Goal: Information Seeking & Learning: Find specific fact

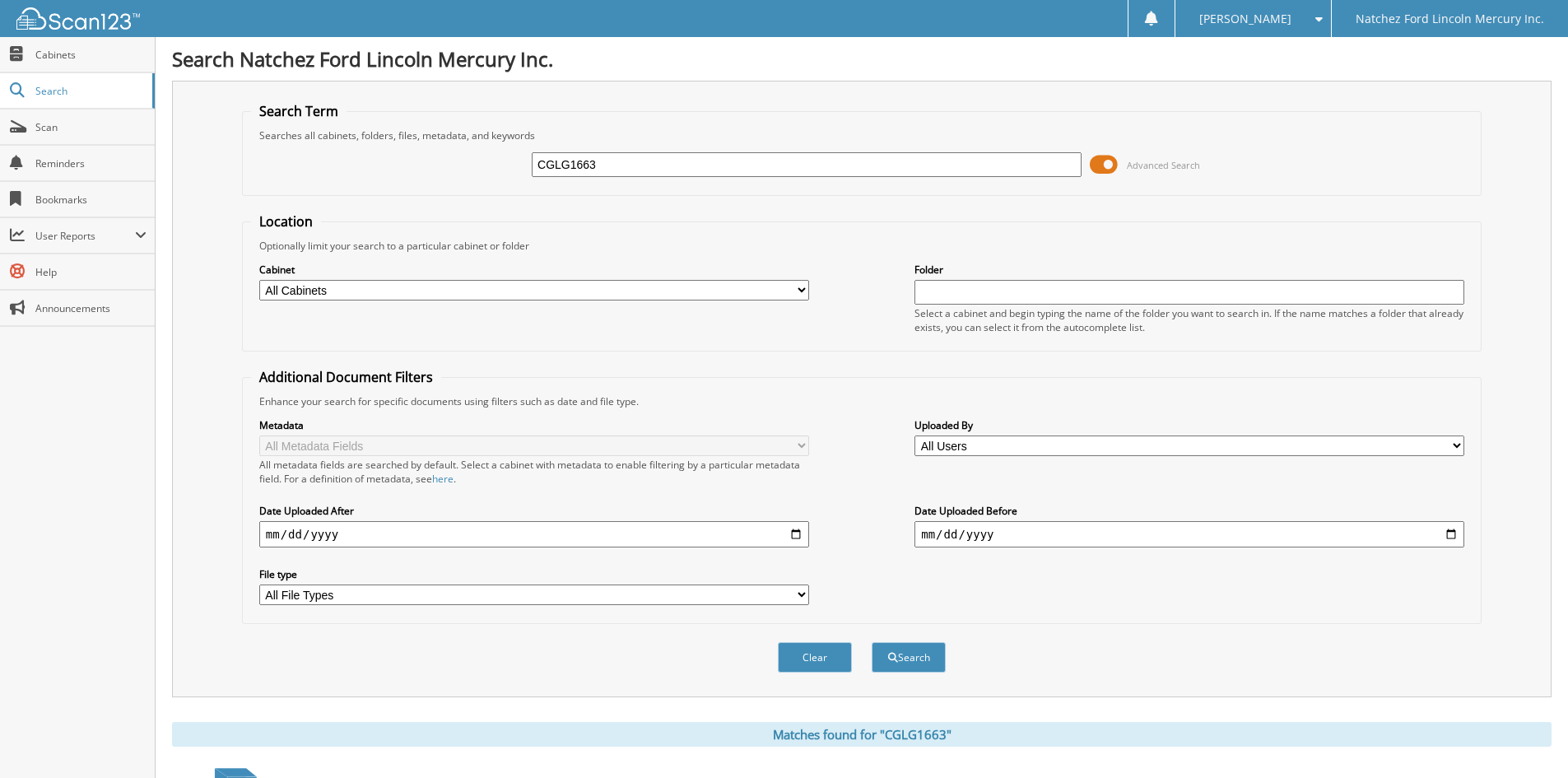
drag, startPoint x: 617, startPoint y: 166, endPoint x: 391, endPoint y: 165, distance: 226.0
click at [393, 169] on div "CGLG1663 Advanced Search" at bounding box center [861, 164] width 1221 height 44
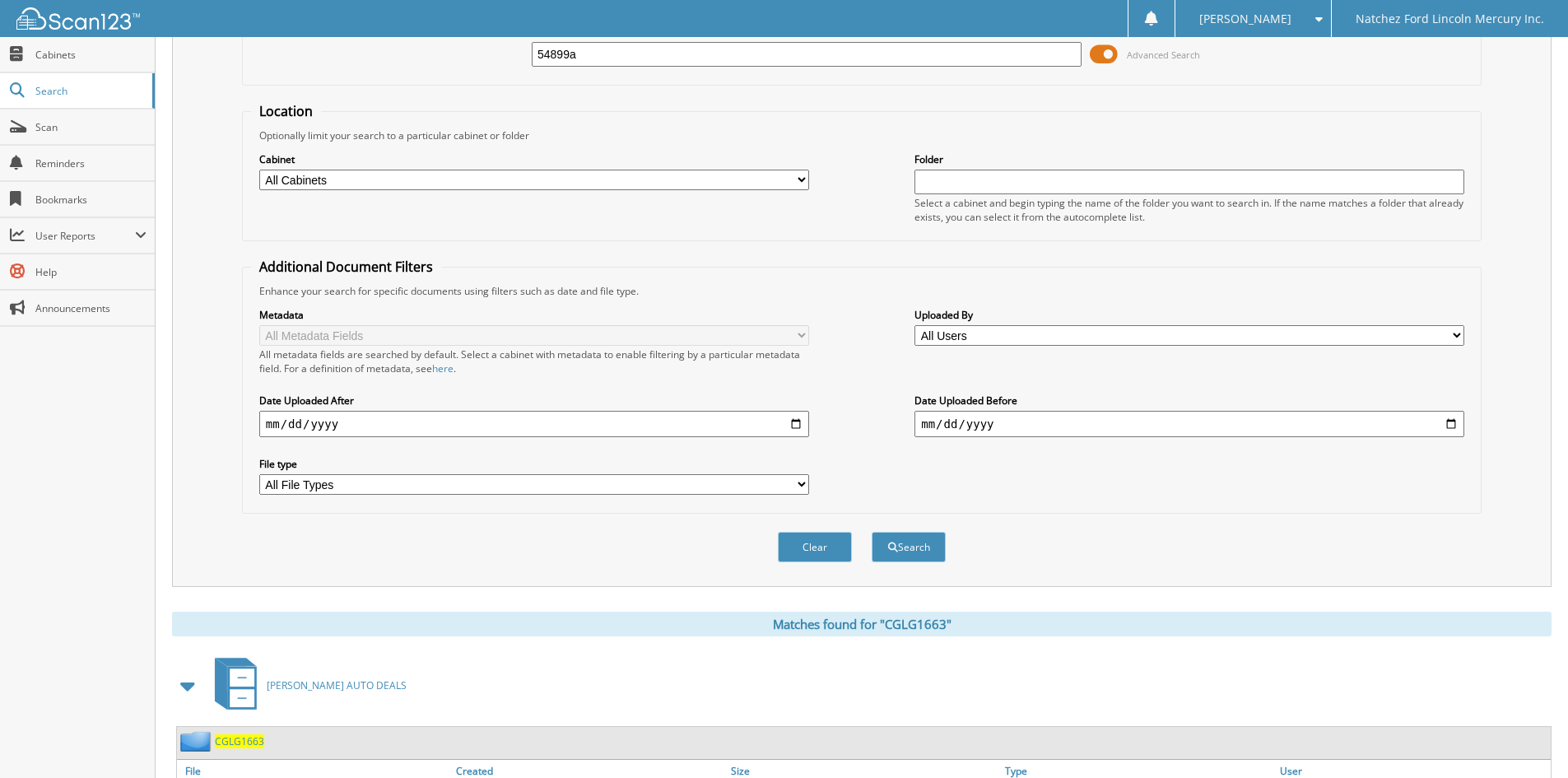
scroll to position [164, 0]
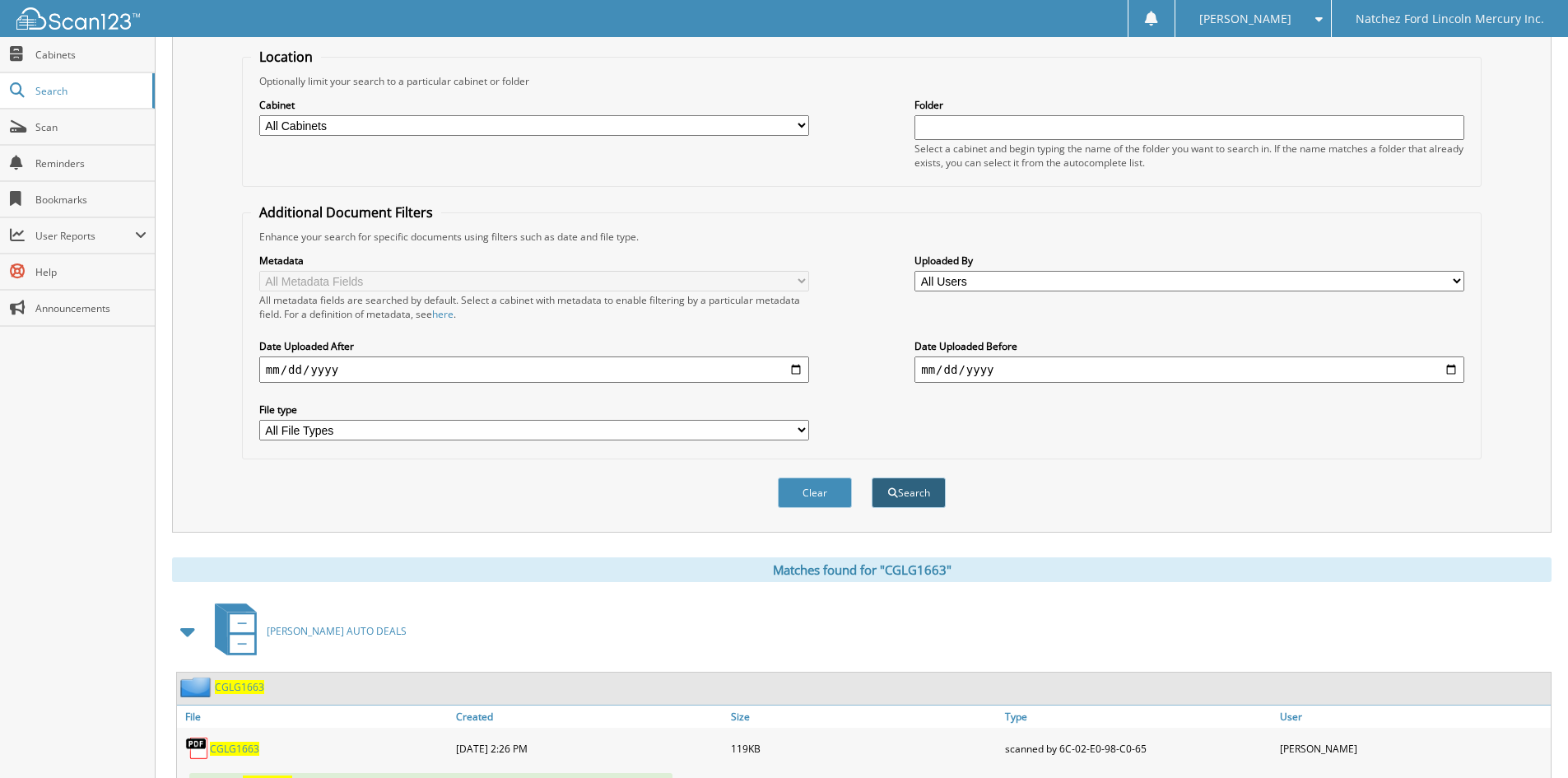
type input "54899a"
click at [912, 490] on button "Search" at bounding box center [909, 492] width 74 height 30
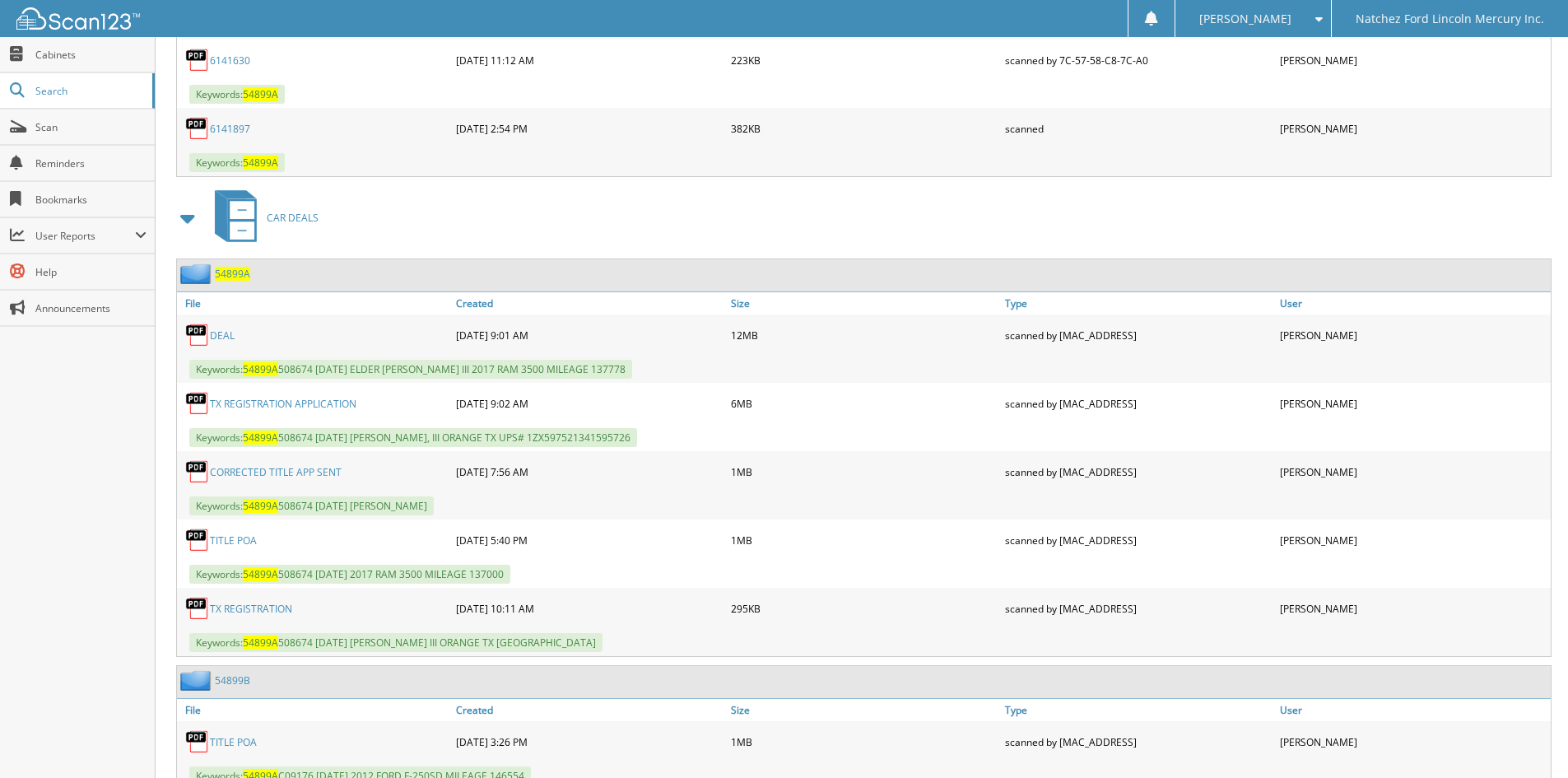
scroll to position [1399, 0]
click at [241, 534] on link "TITLE POA" at bounding box center [233, 538] width 47 height 14
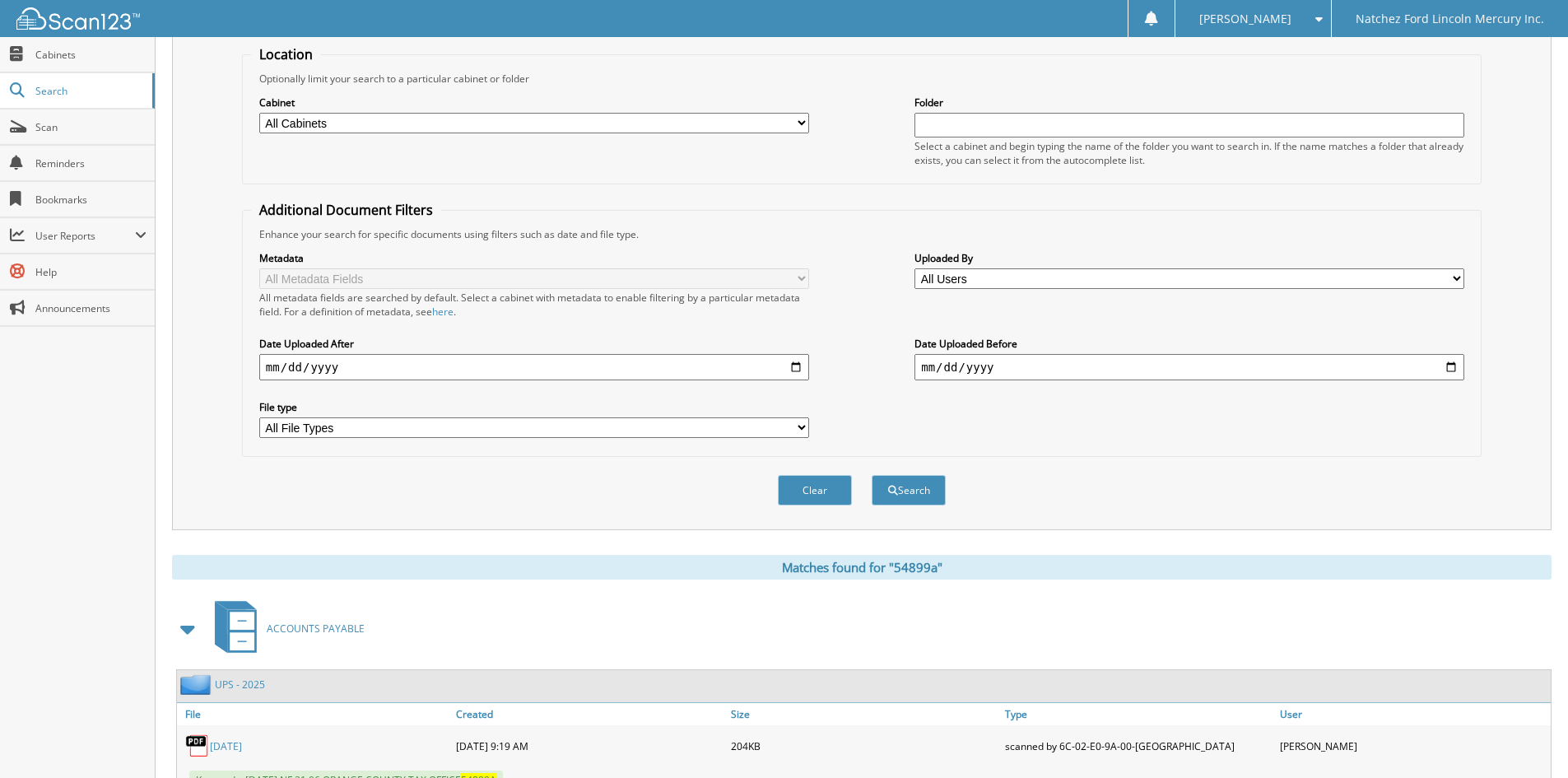
scroll to position [0, 0]
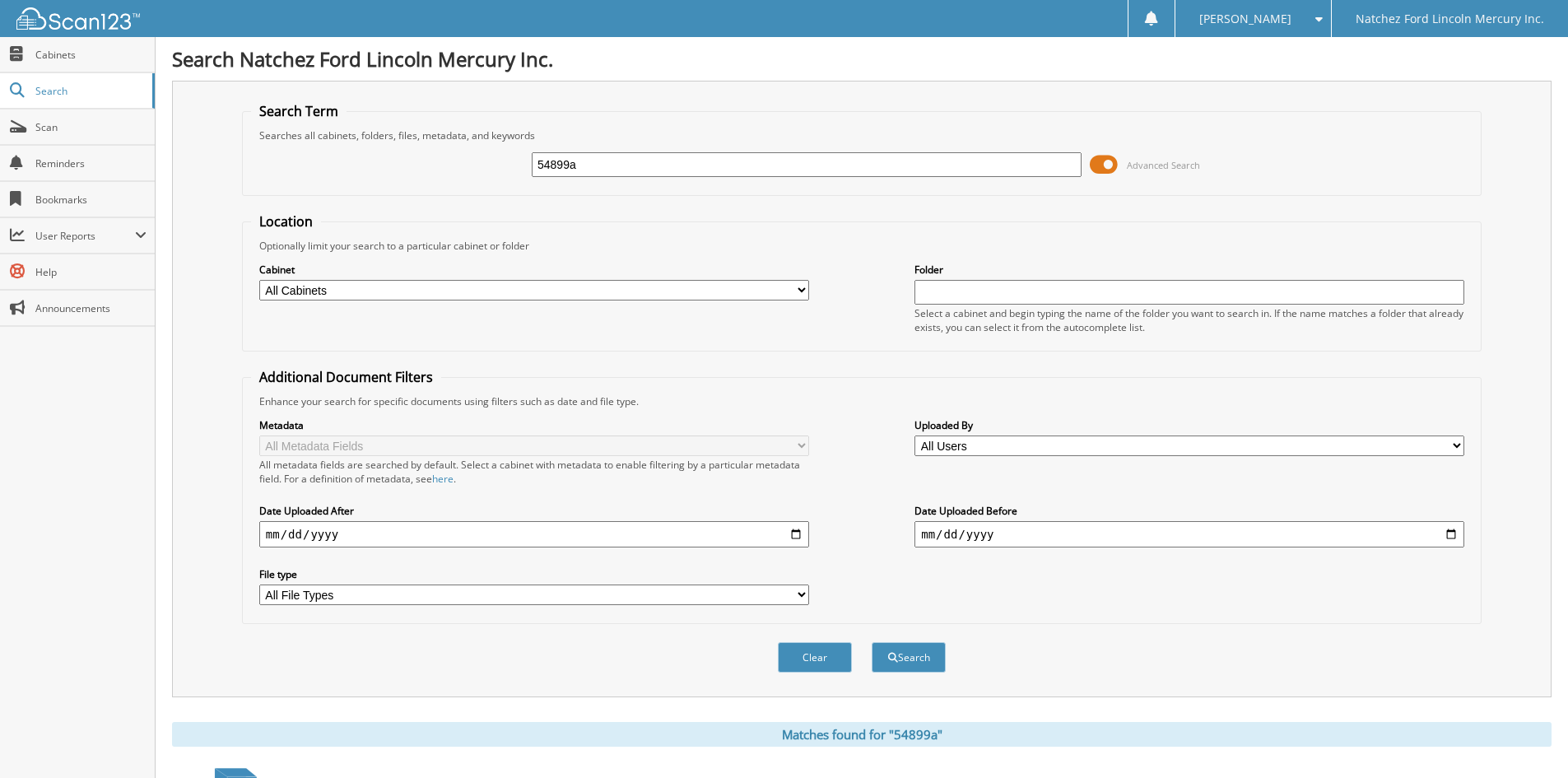
drag, startPoint x: 598, startPoint y: 165, endPoint x: 403, endPoint y: 186, distance: 196.1
click at [403, 186] on div "54899a Advanced Search" at bounding box center [861, 164] width 1221 height 44
type input "54963a"
click at [907, 663] on button "Search" at bounding box center [909, 657] width 74 height 30
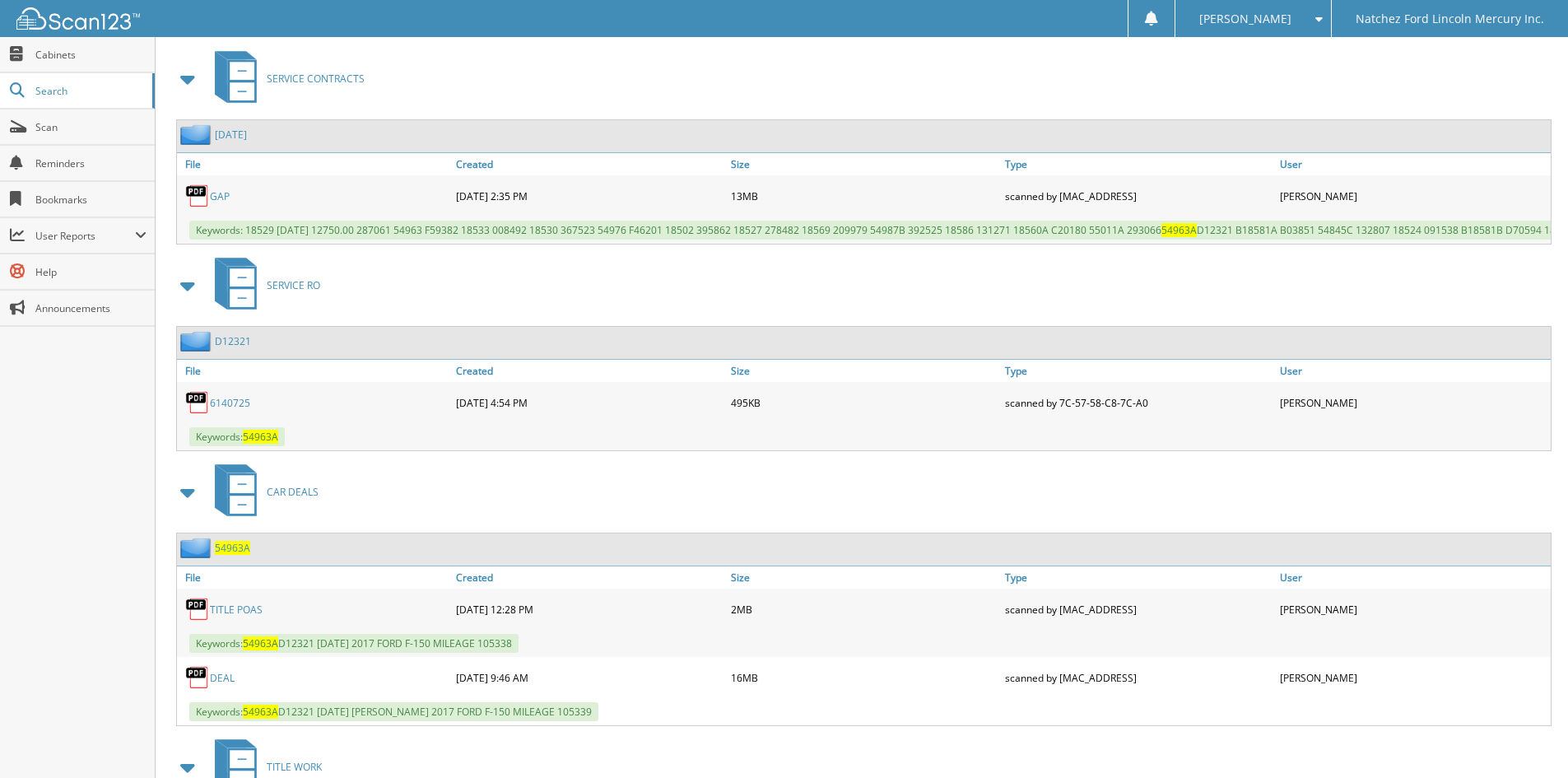
scroll to position [934, 0]
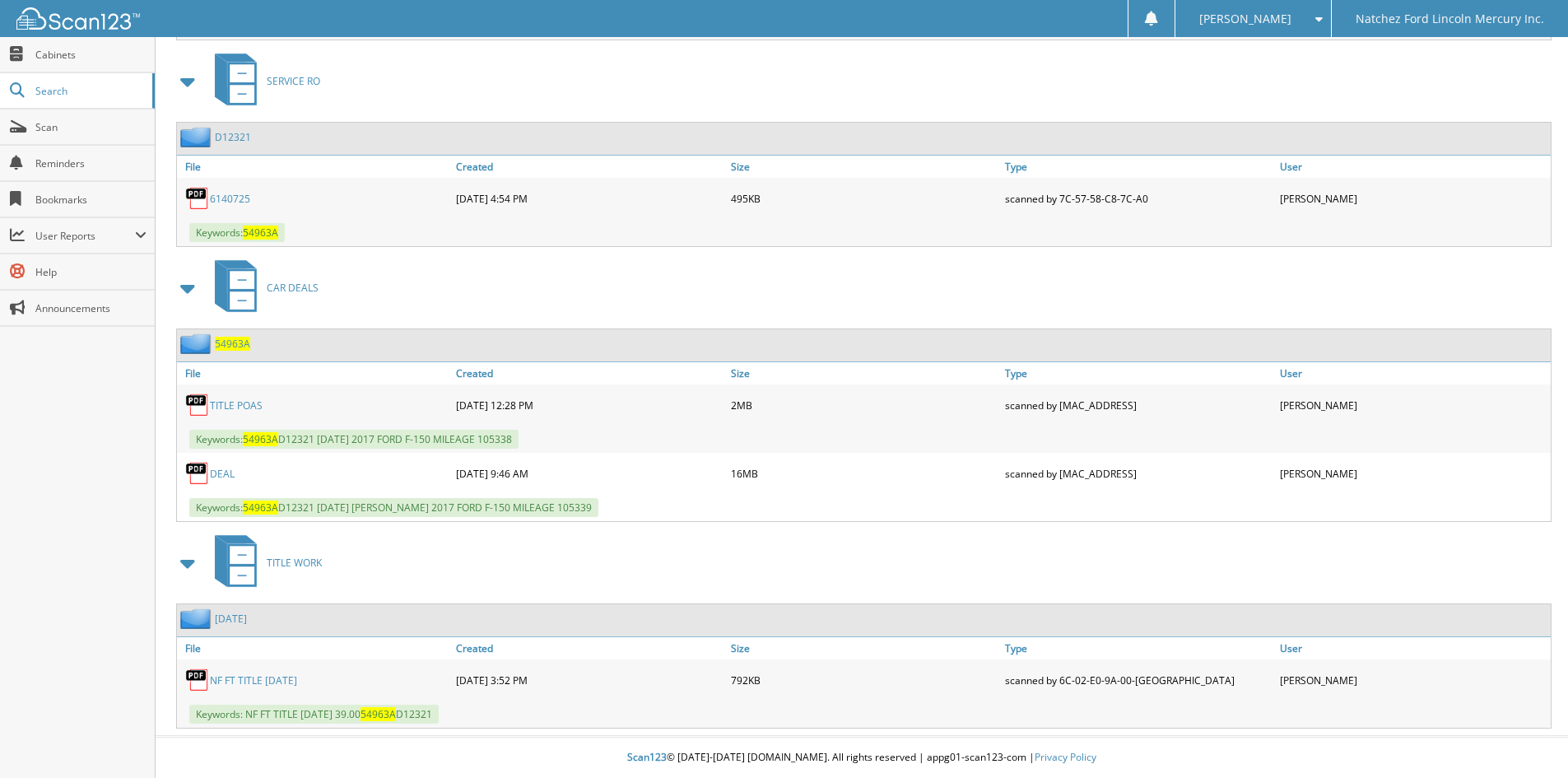
click at [239, 402] on link "TITLE POAS" at bounding box center [236, 405] width 53 height 14
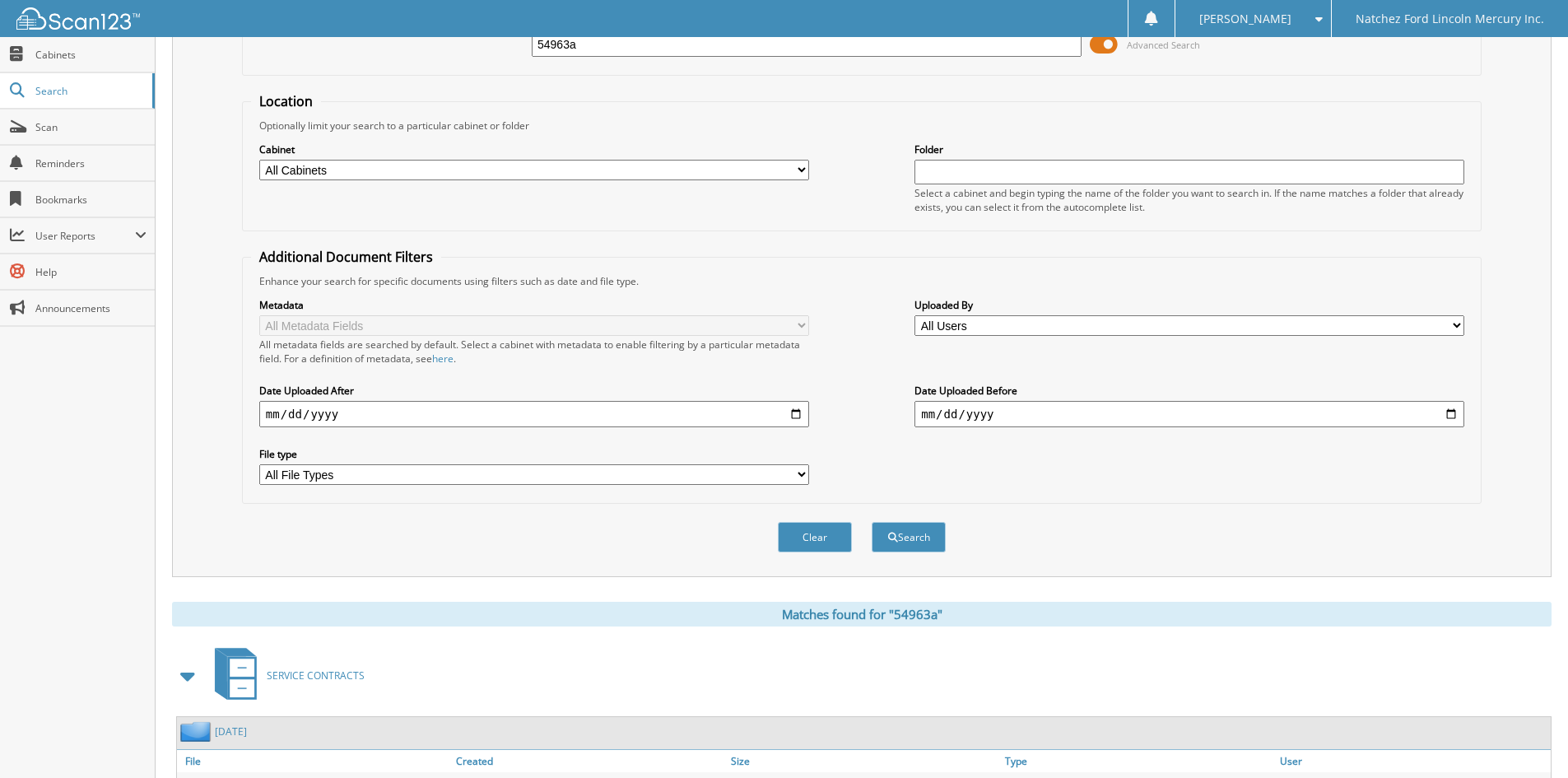
scroll to position [0, 0]
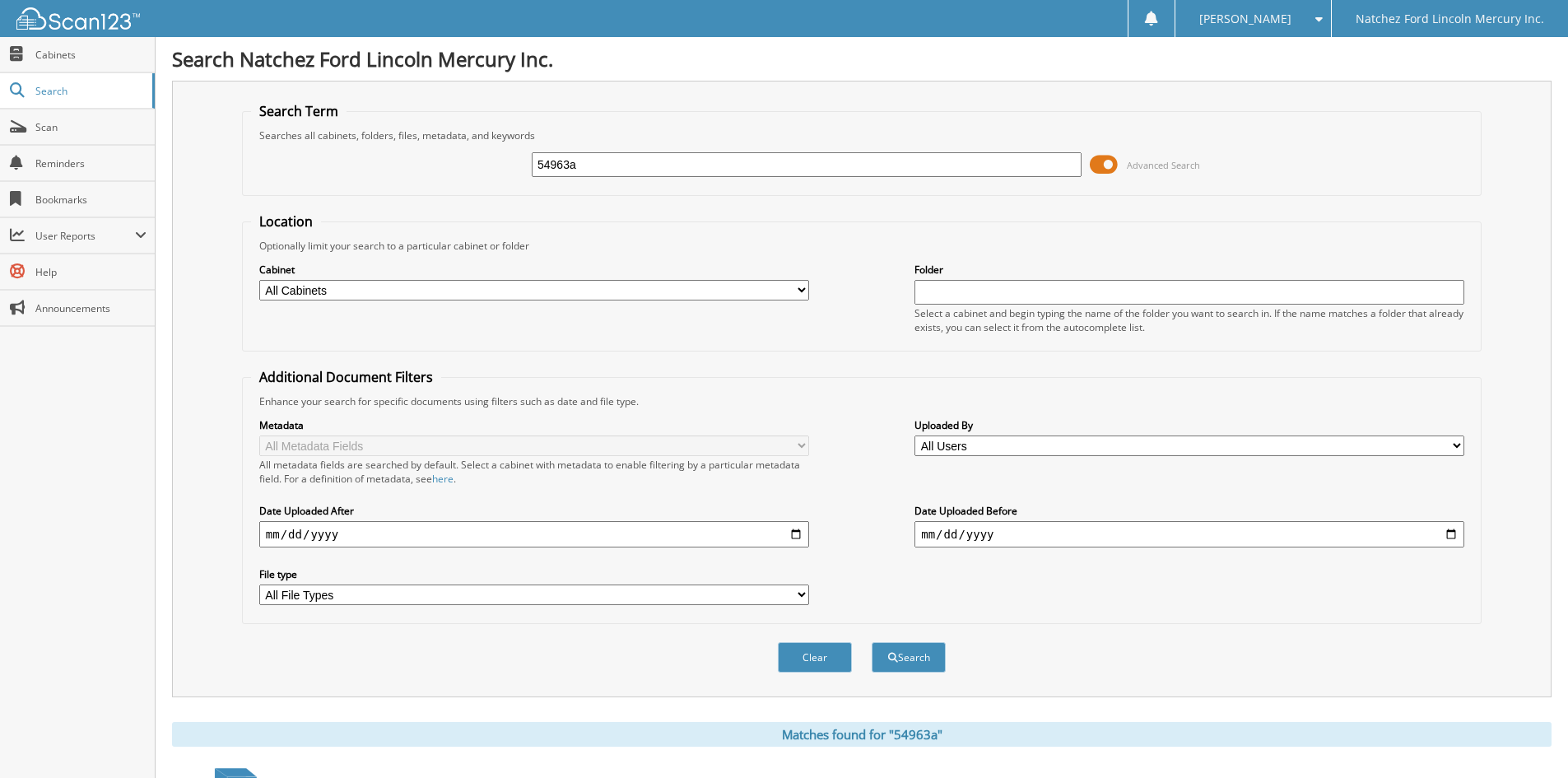
drag, startPoint x: 585, startPoint y: 166, endPoint x: 344, endPoint y: 191, distance: 242.3
click at [344, 191] on fieldset "Search Term Searches all cabinets, folders, files, metadata, and keywords 54963…" at bounding box center [862, 149] width 1240 height 94
type input "54977a"
click at [886, 663] on button "Search" at bounding box center [909, 657] width 74 height 30
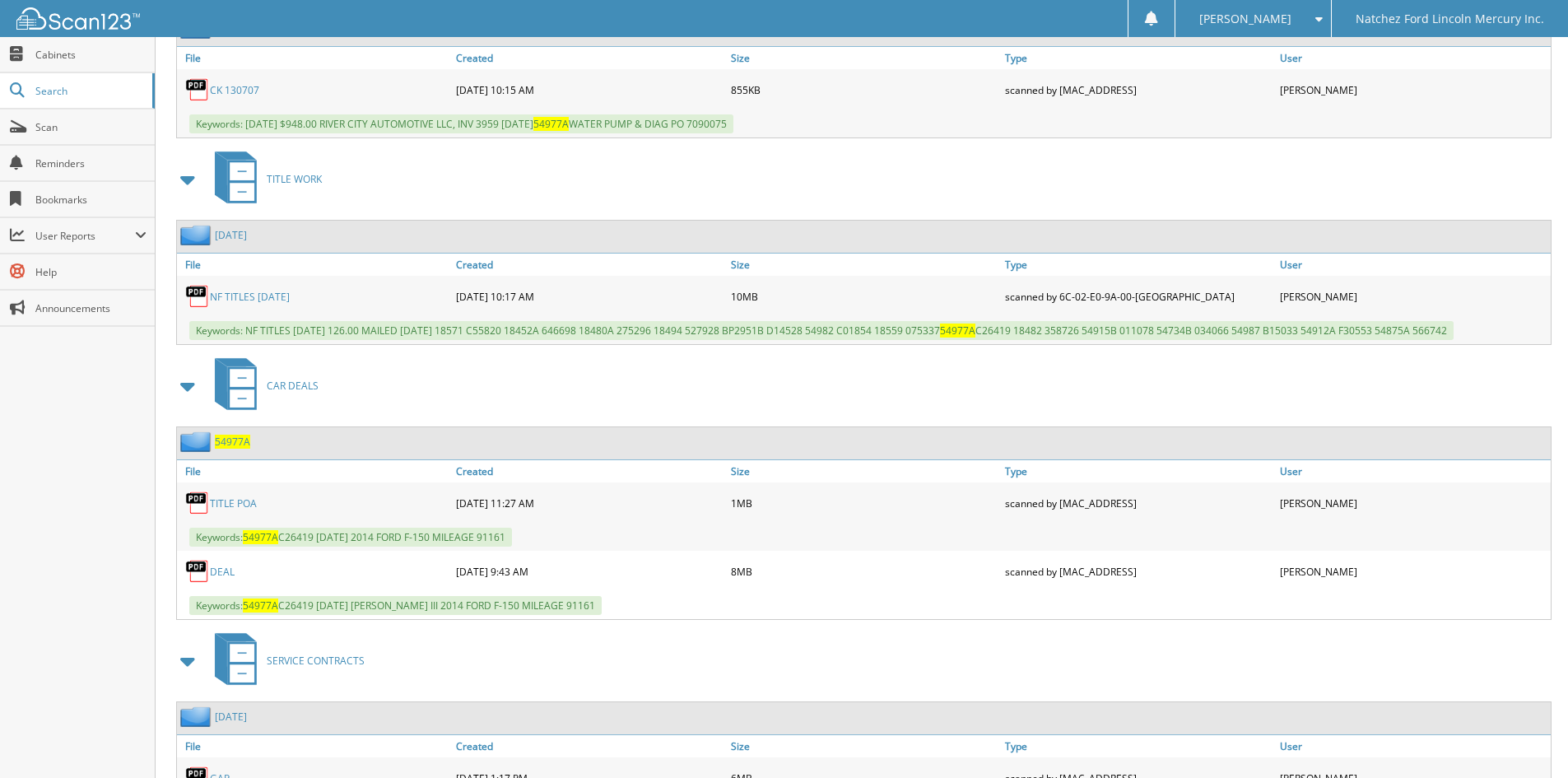
scroll to position [921, 0]
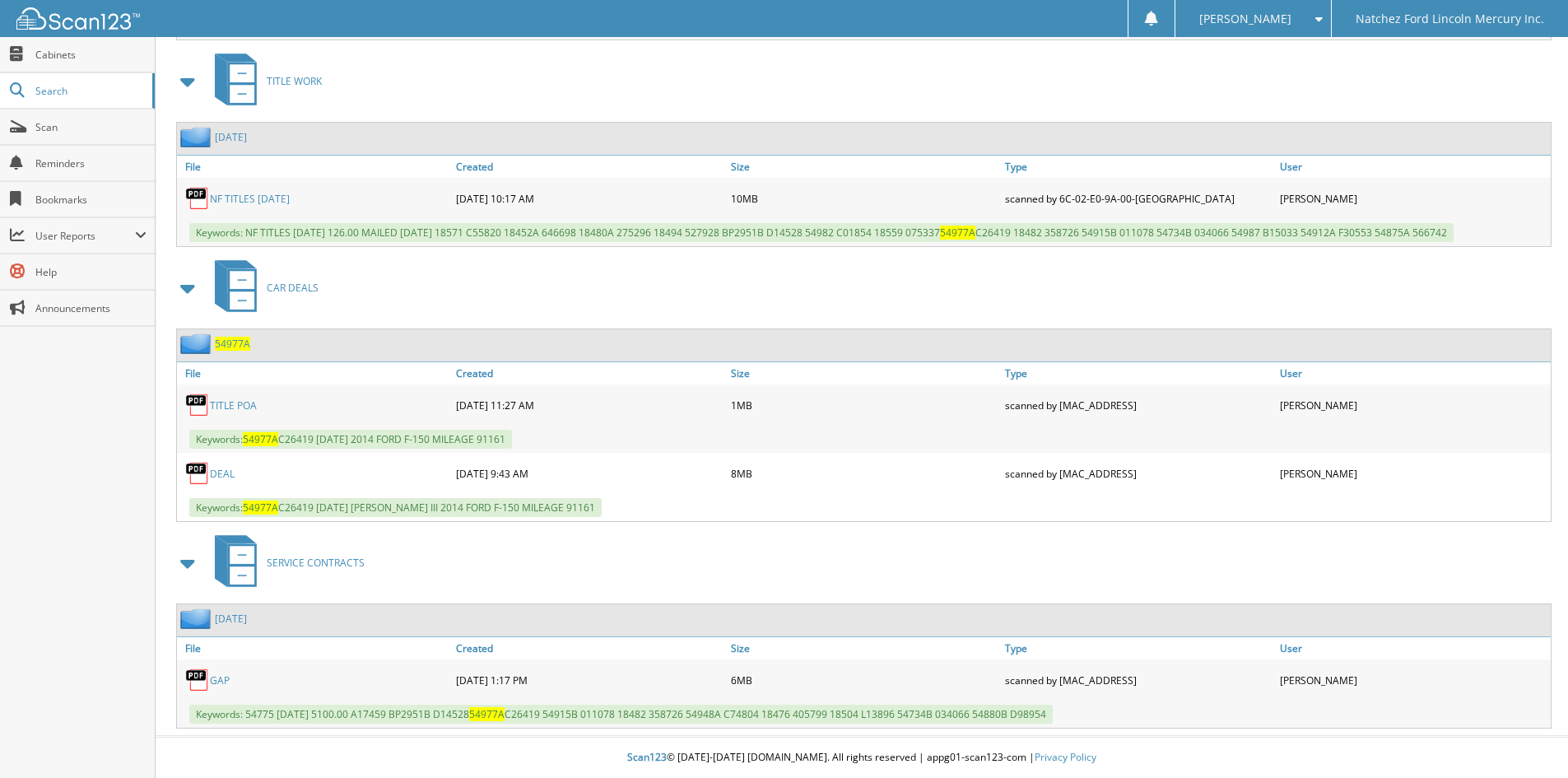
click at [232, 405] on link "TITLE POA" at bounding box center [233, 405] width 47 height 14
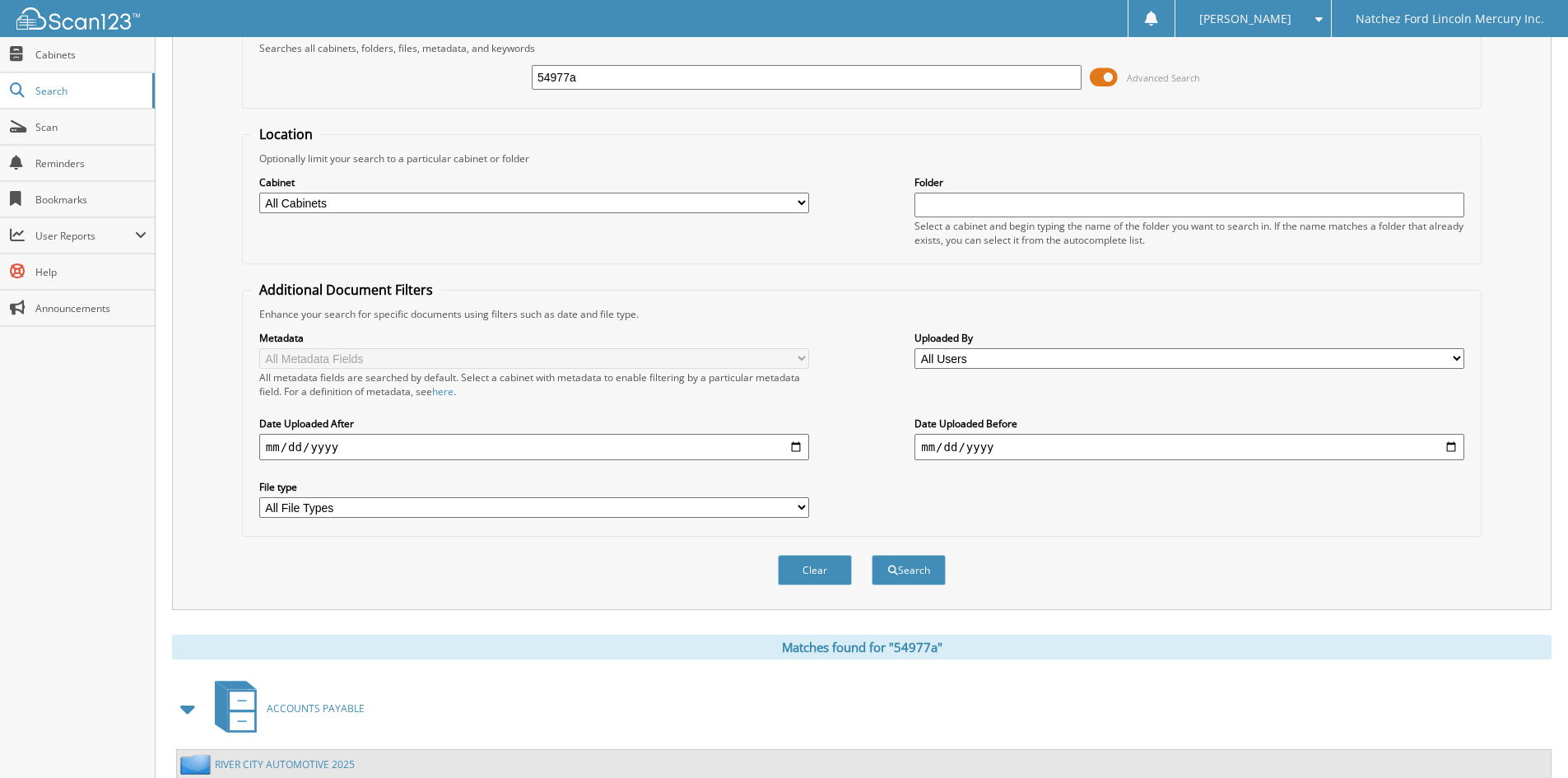
scroll to position [0, 0]
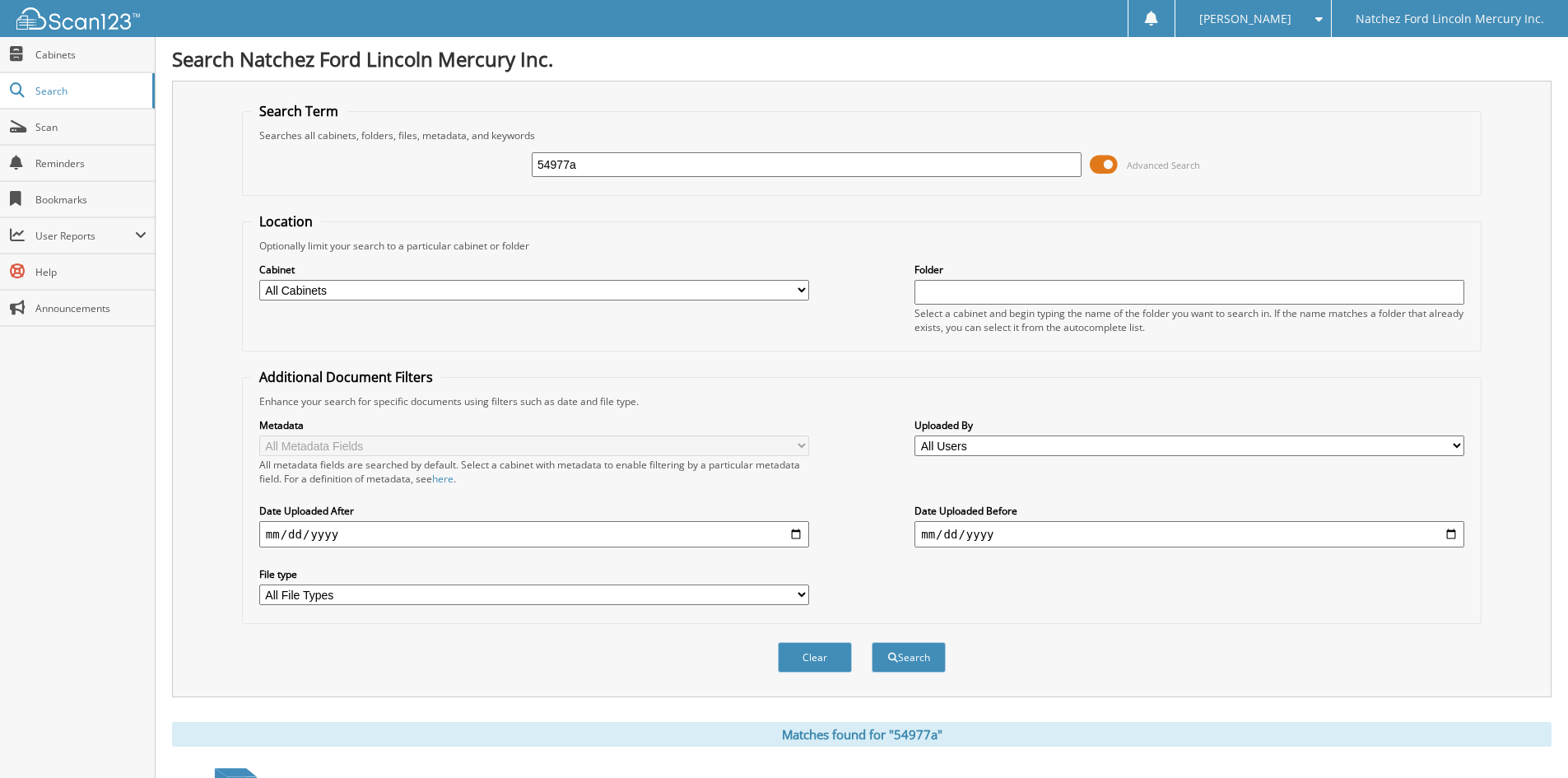
drag, startPoint x: 600, startPoint y: 170, endPoint x: 495, endPoint y: 181, distance: 105.6
click at [495, 181] on div "54977a Advanced Search" at bounding box center [861, 164] width 1221 height 44
type input "54977"
click at [914, 660] on button "Search" at bounding box center [909, 657] width 74 height 30
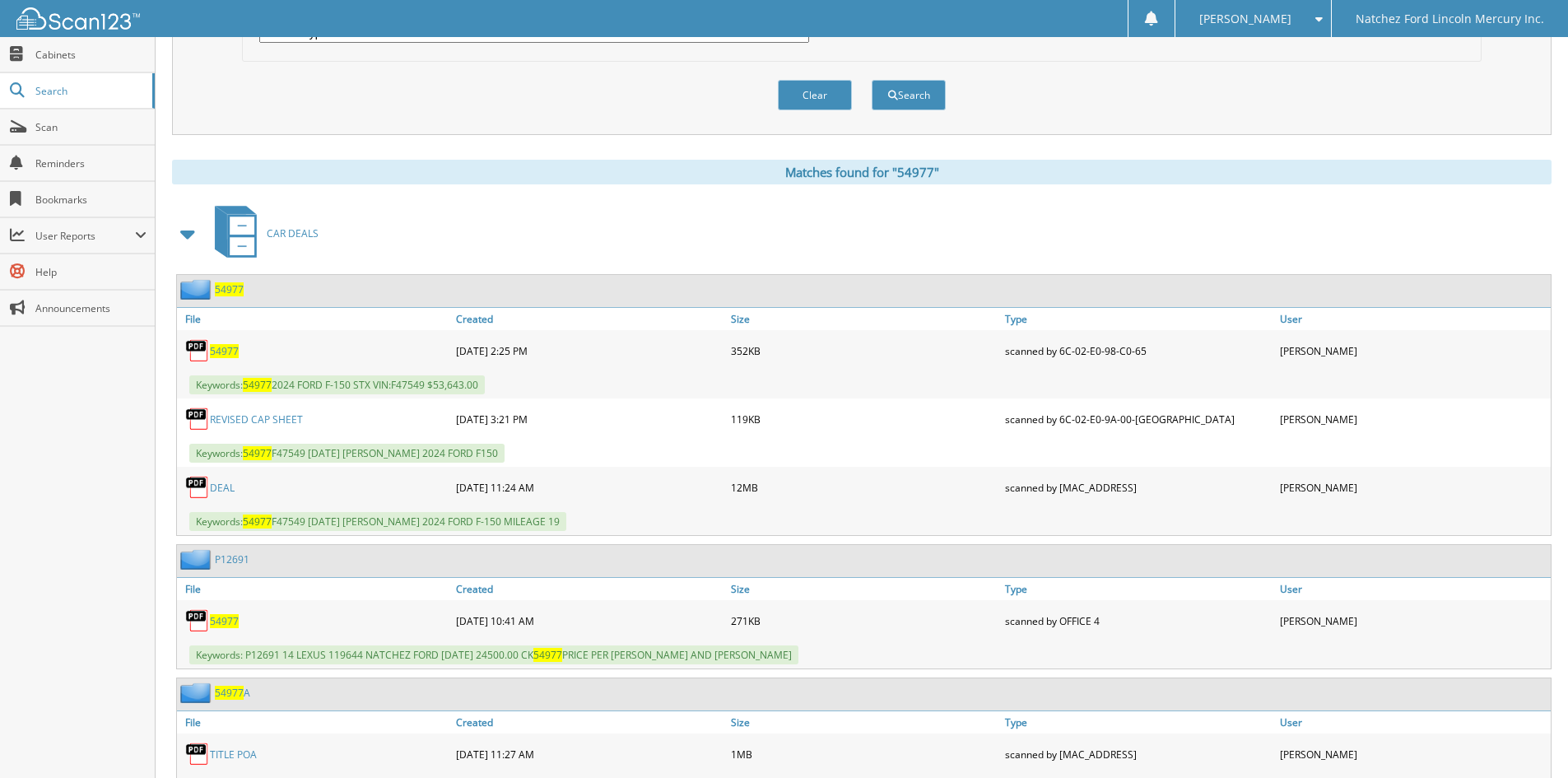
scroll to position [493, 0]
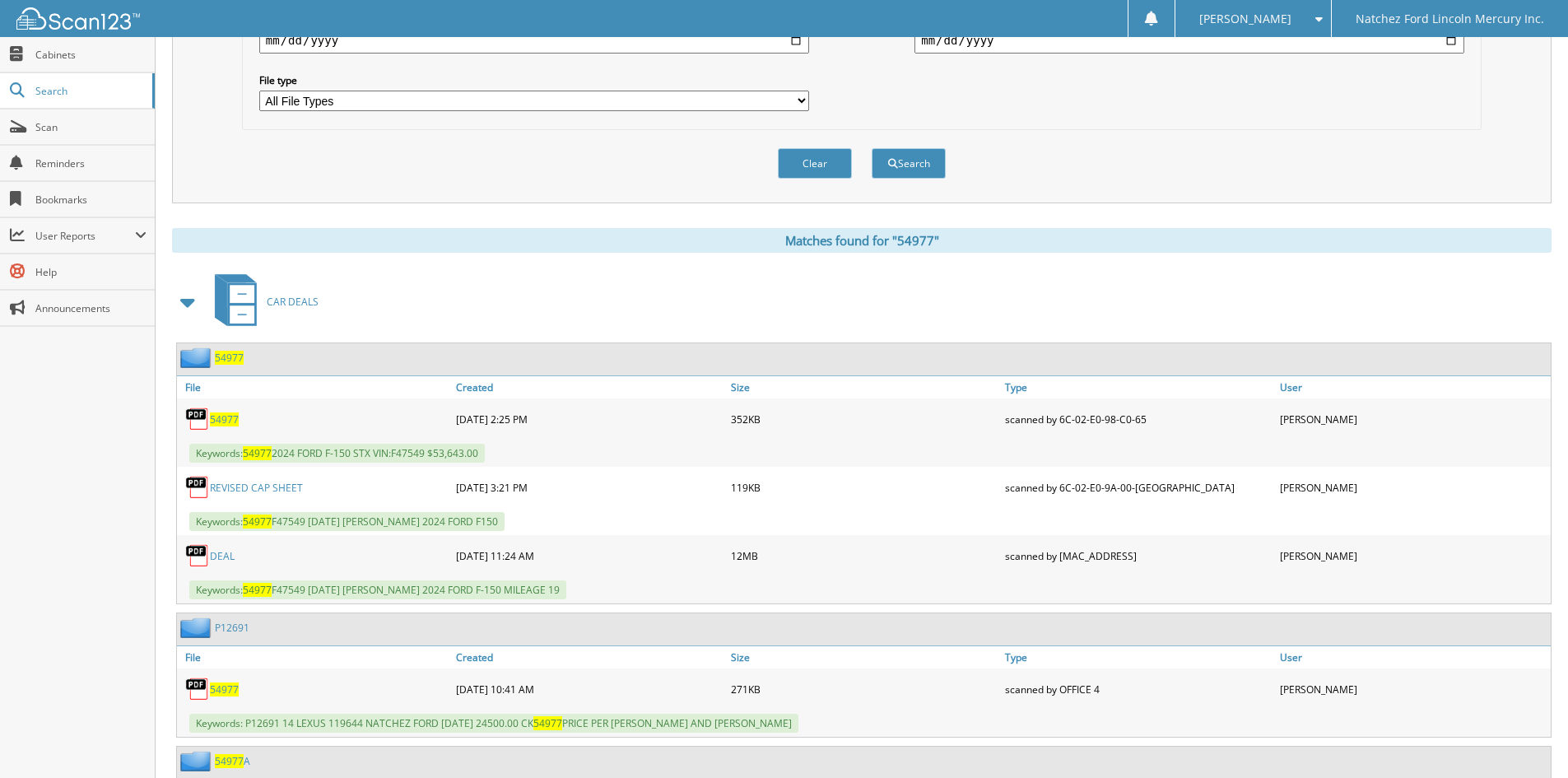
click at [220, 422] on span "54977" at bounding box center [224, 419] width 29 height 14
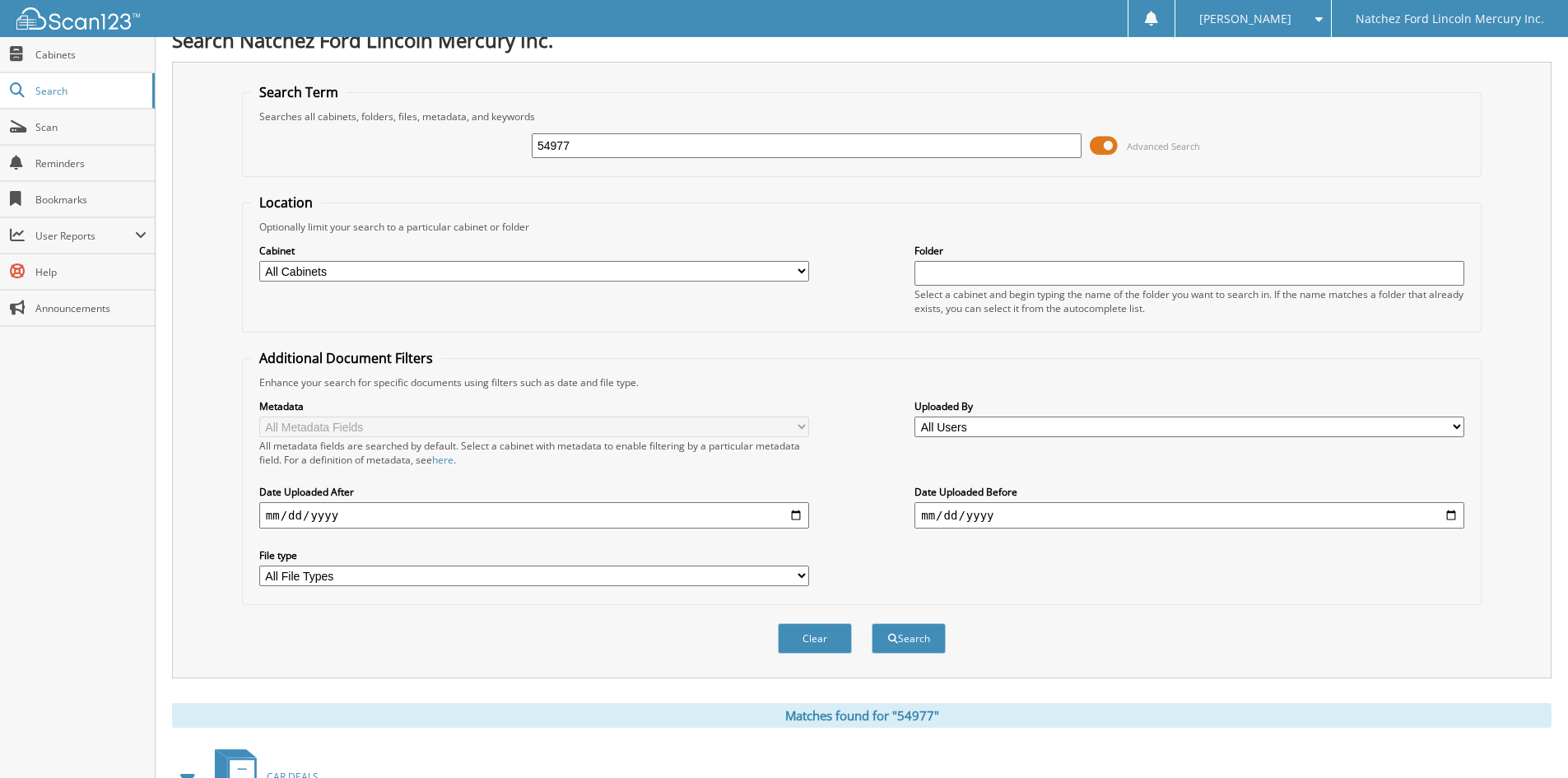
scroll to position [0, 0]
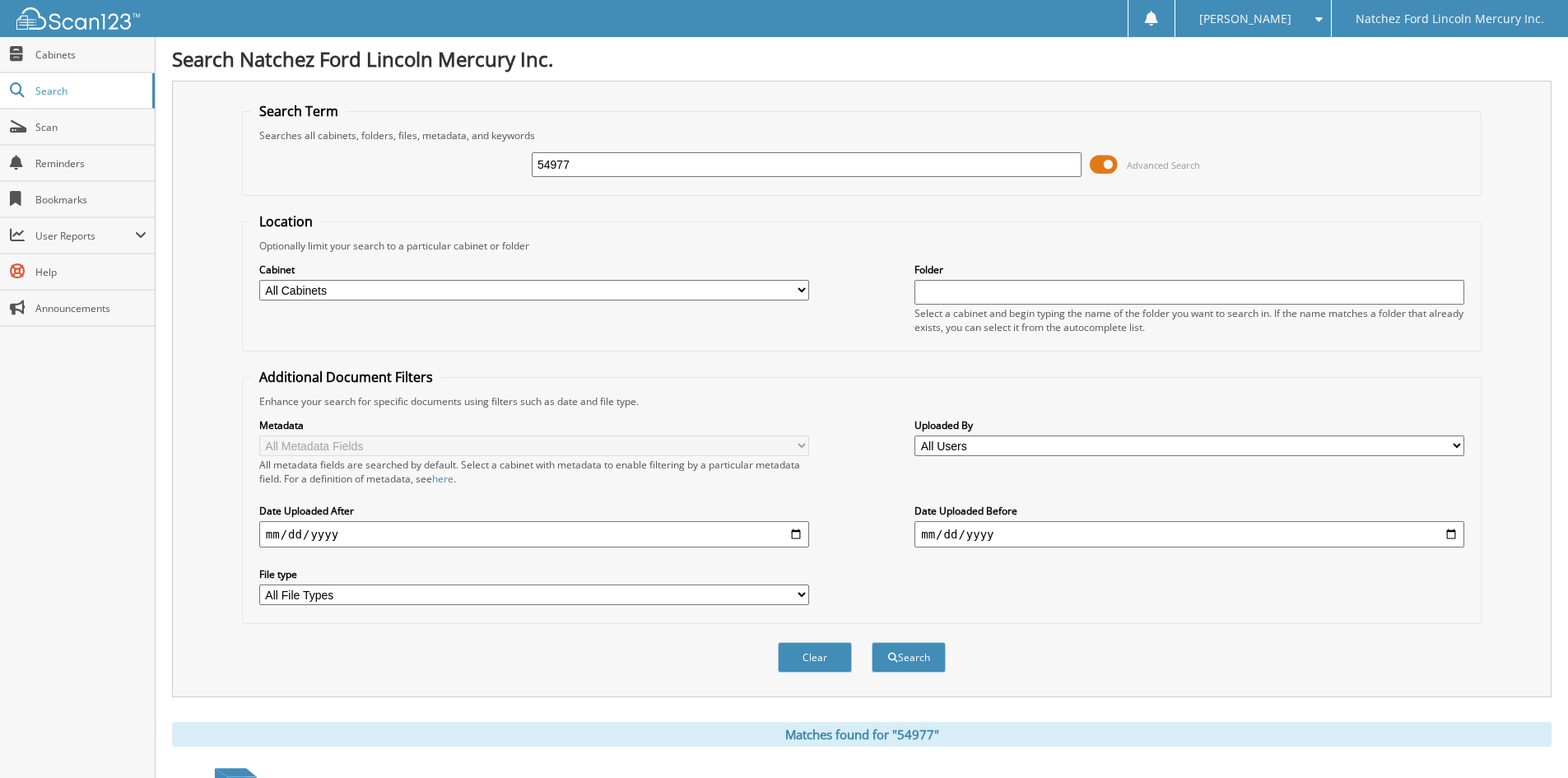
drag, startPoint x: 599, startPoint y: 169, endPoint x: 422, endPoint y: 171, distance: 177.0
click at [423, 171] on div "54977 Advanced Search" at bounding box center [861, 164] width 1221 height 44
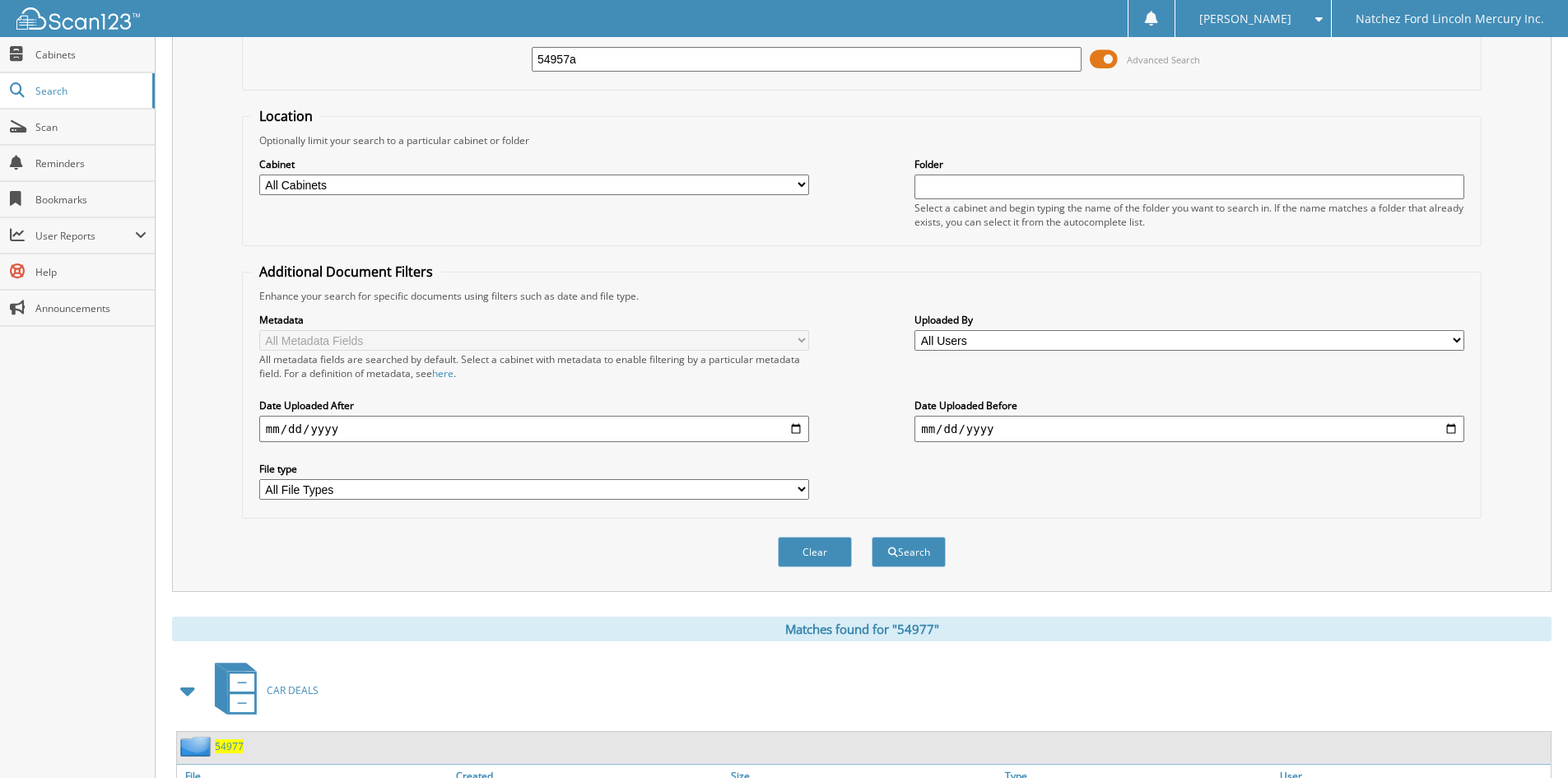
scroll to position [164, 0]
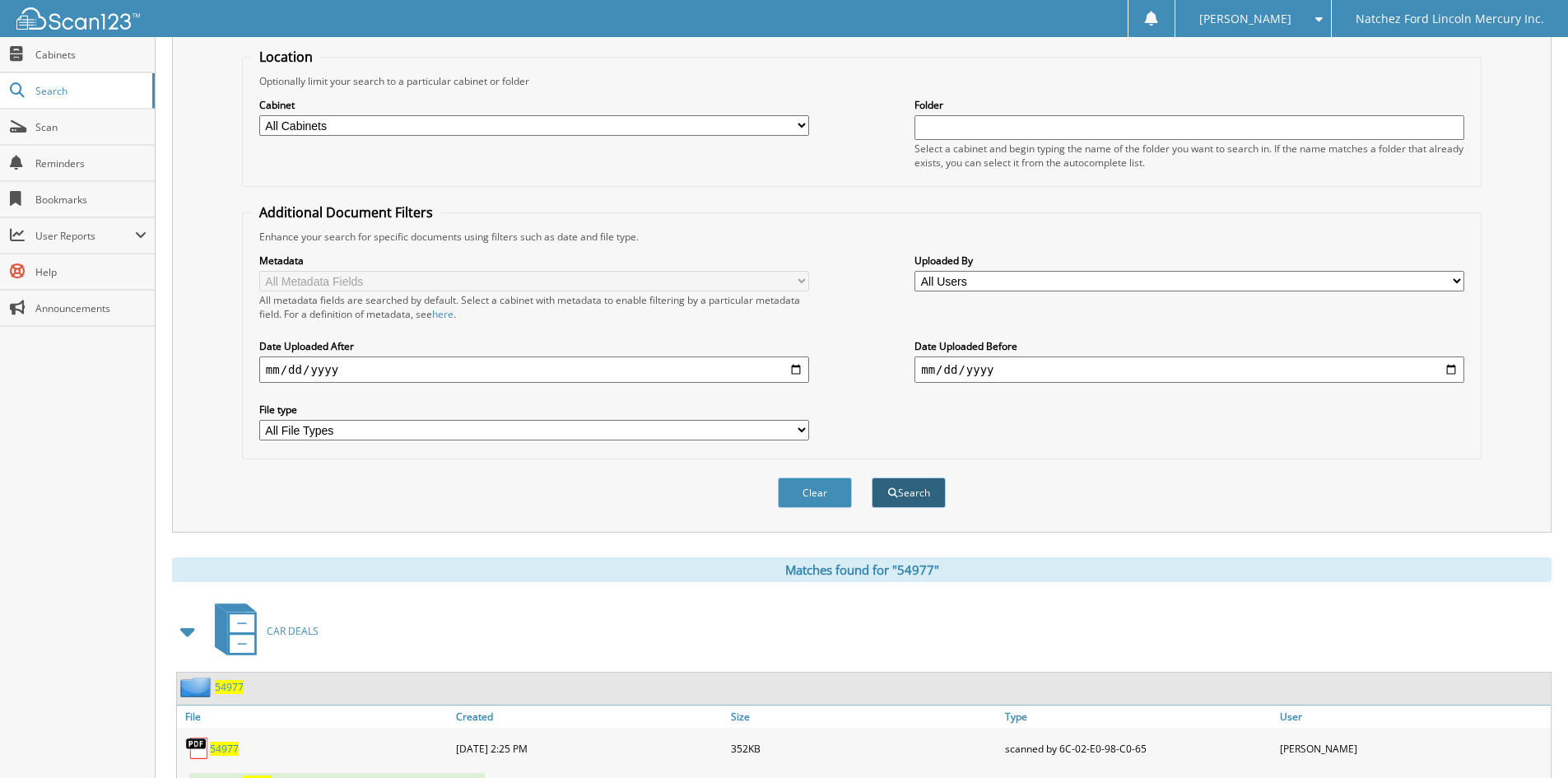
type input "54957a"
click at [890, 494] on span "submit" at bounding box center [892, 492] width 10 height 10
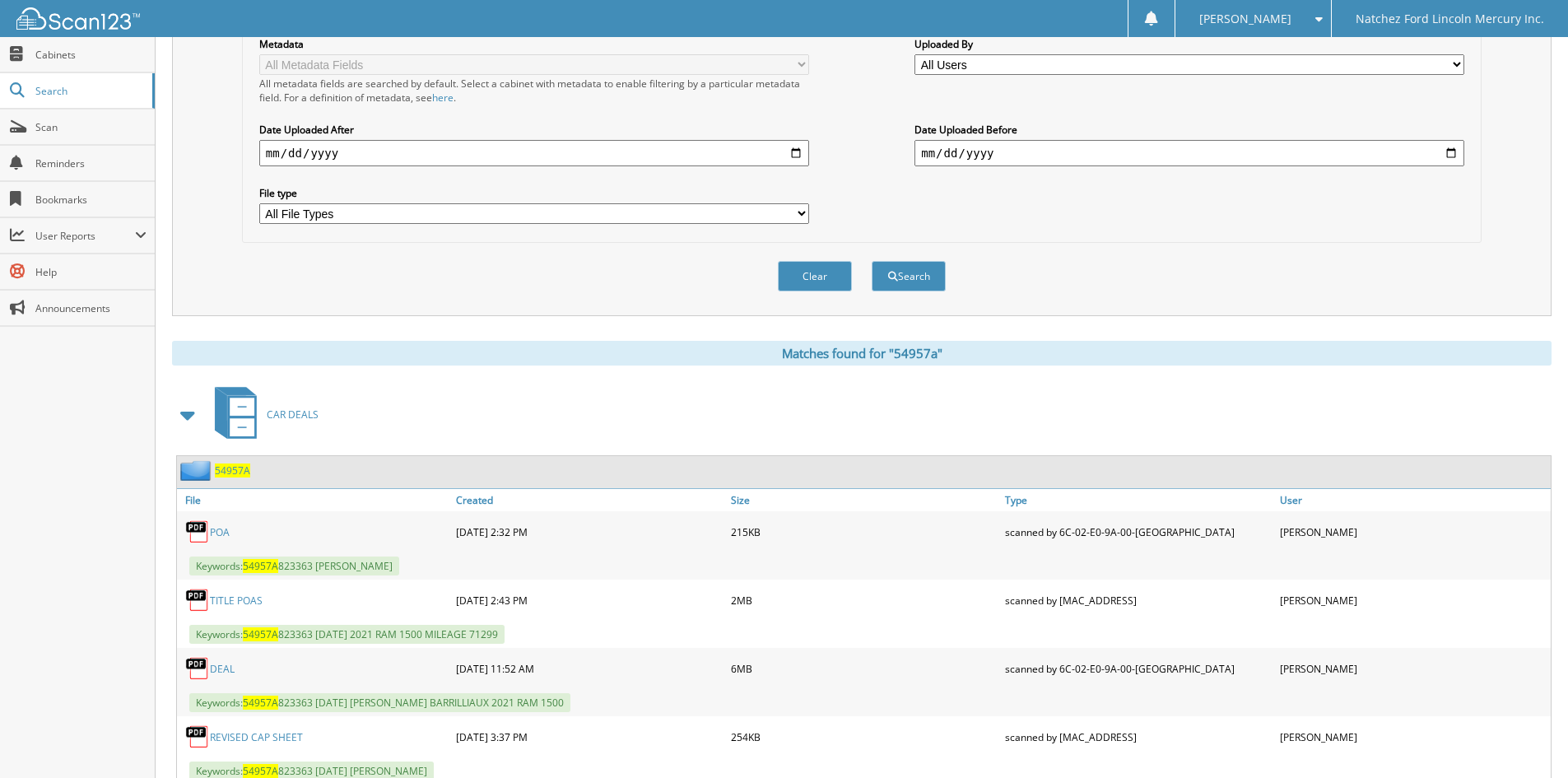
scroll to position [659, 0]
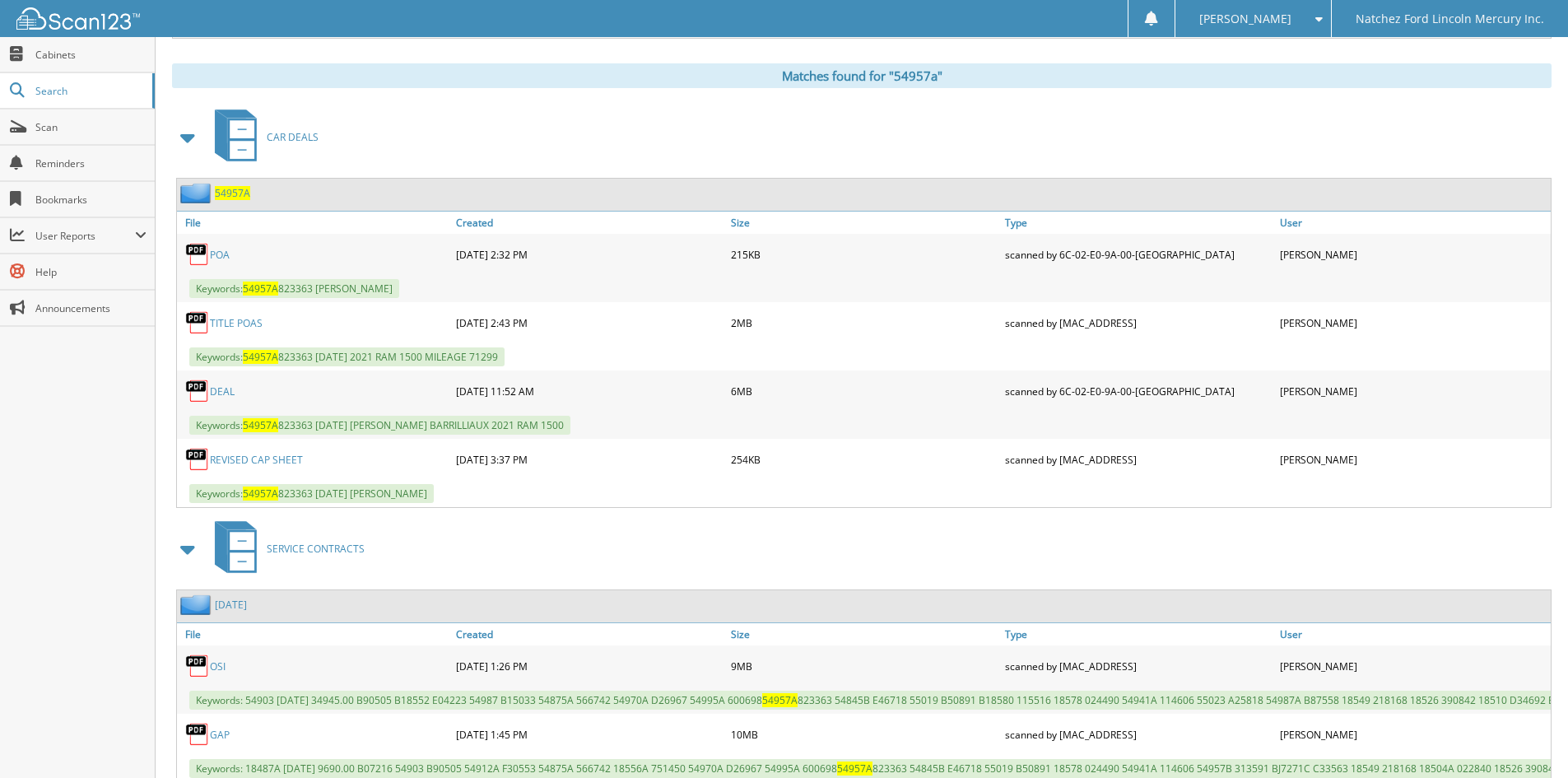
click at [237, 324] on link "TITLE POAS" at bounding box center [236, 323] width 53 height 14
